Goal: Check status: Check status

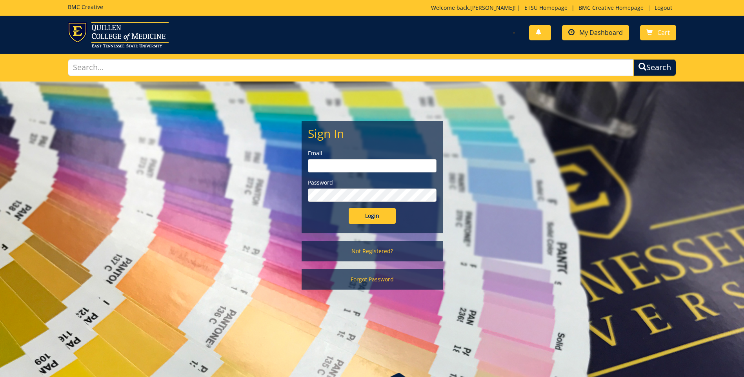
type input "[EMAIL_ADDRESS][DOMAIN_NAME]"
click at [606, 31] on span "My Dashboard" at bounding box center [601, 32] width 44 height 9
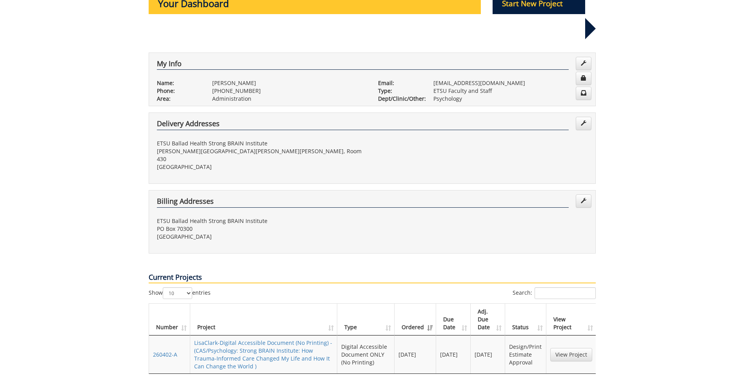
scroll to position [118, 0]
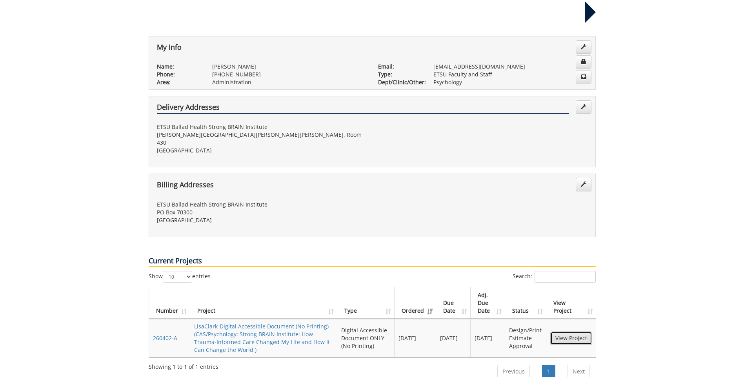
click at [567, 332] on link "View Project" at bounding box center [571, 338] width 42 height 13
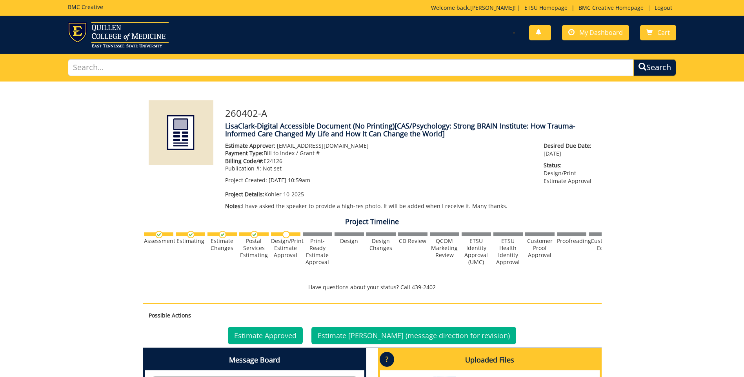
scroll to position [185, 0]
click at [295, 335] on link "Estimate Approved" at bounding box center [265, 335] width 75 height 17
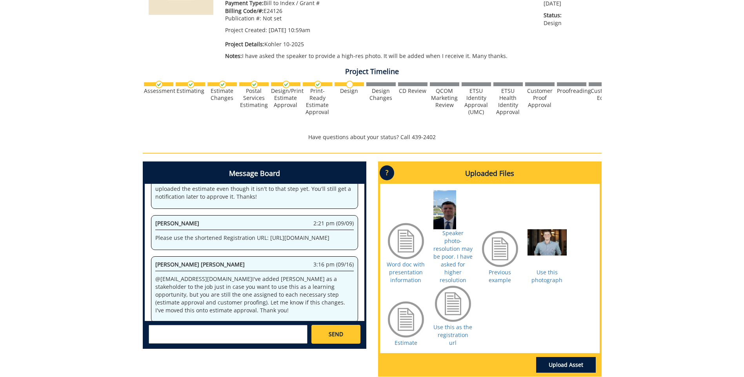
scroll to position [157, 0]
